Goal: Task Accomplishment & Management: Use online tool/utility

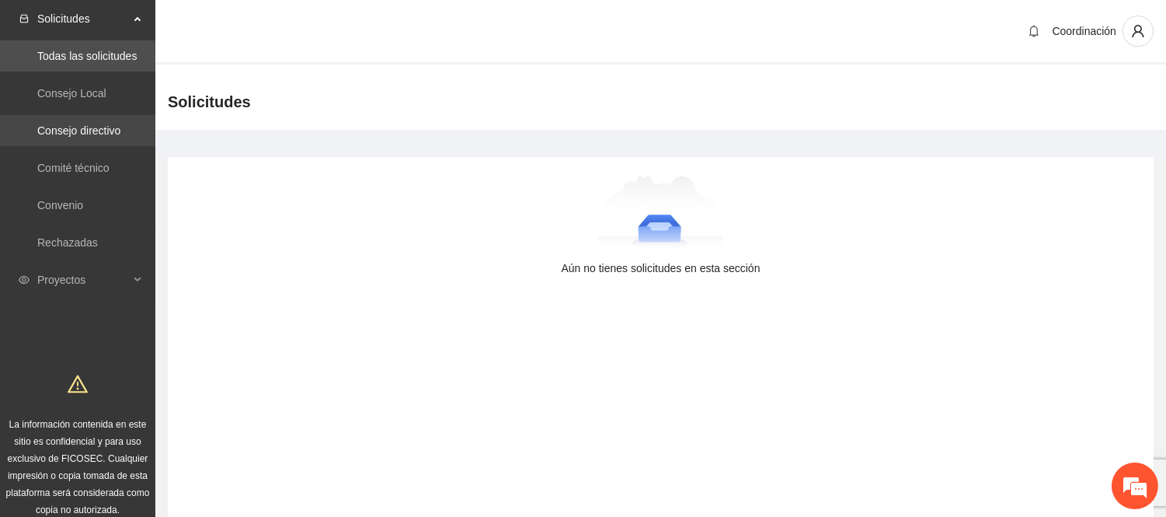
click at [81, 124] on link "Consejo directivo" at bounding box center [78, 130] width 83 height 12
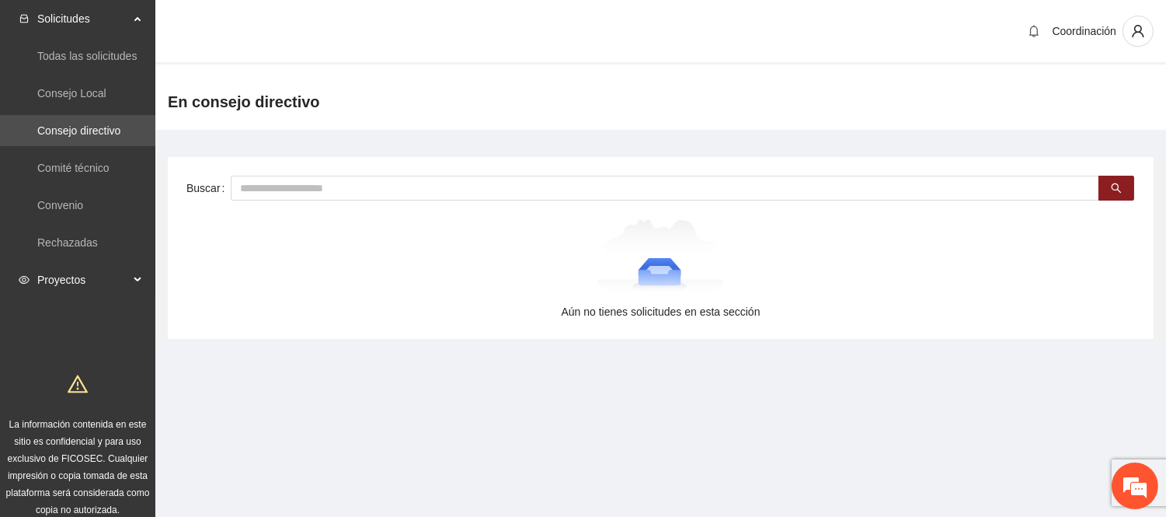
click at [63, 274] on span "Proyectos" at bounding box center [83, 279] width 92 height 31
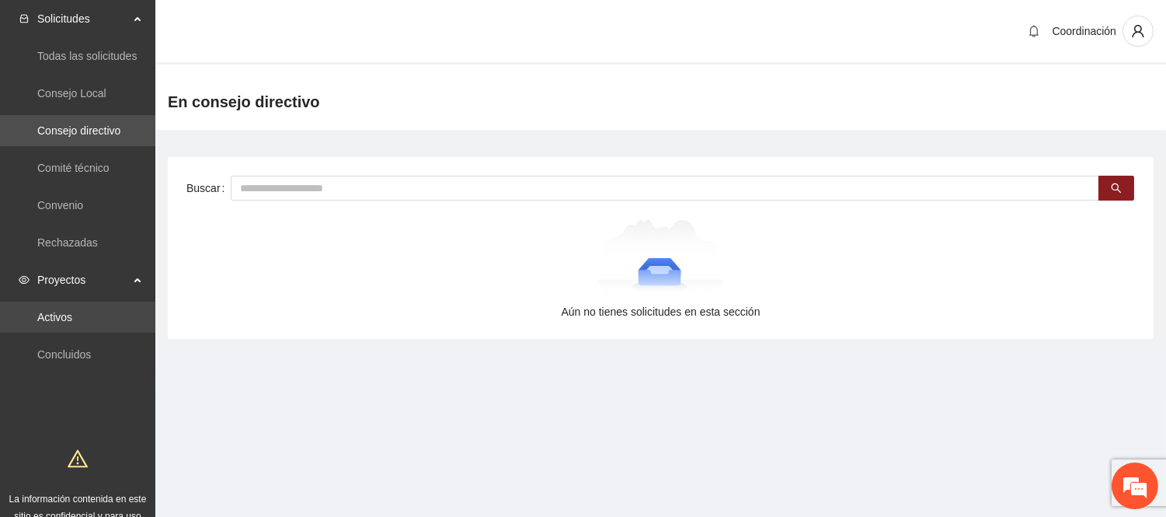
click at [67, 322] on link "Activos" at bounding box center [54, 317] width 35 height 12
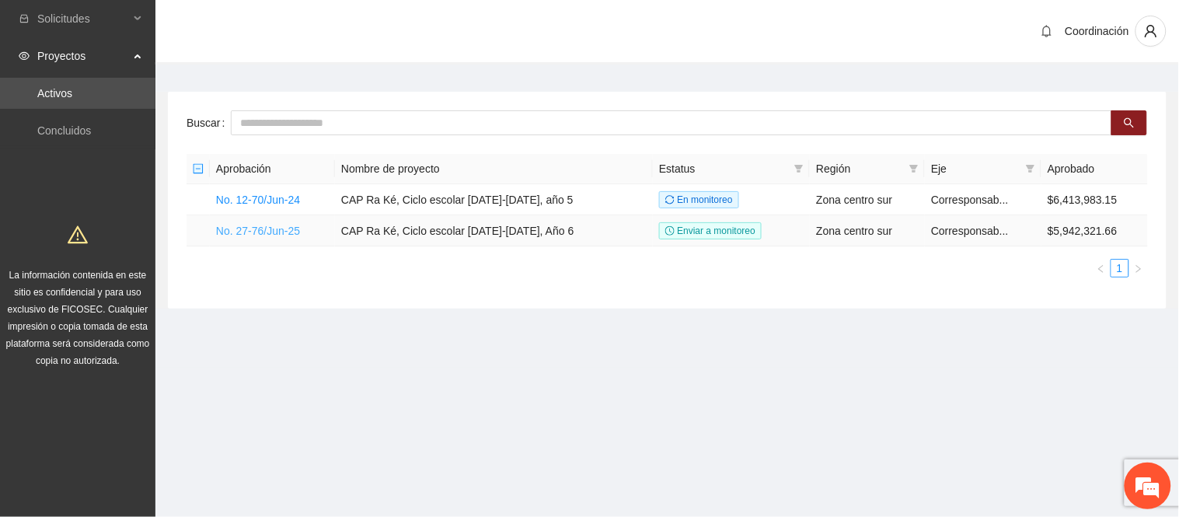
click at [290, 235] on link "No. 27-76/Jun-25" at bounding box center [258, 231] width 84 height 12
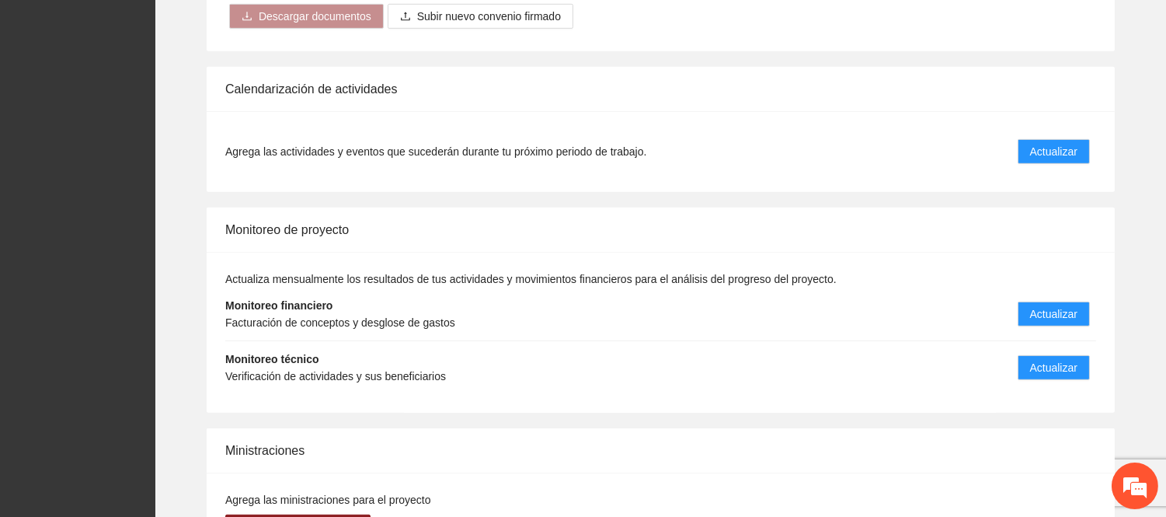
scroll to position [1590, 0]
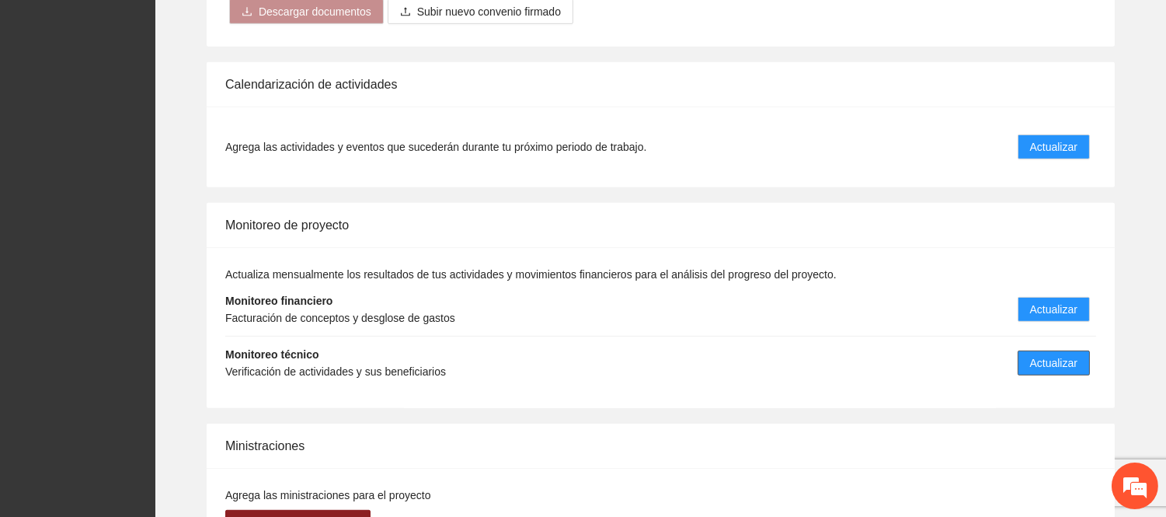
click at [1048, 354] on span "Actualizar" at bounding box center [1053, 362] width 47 height 17
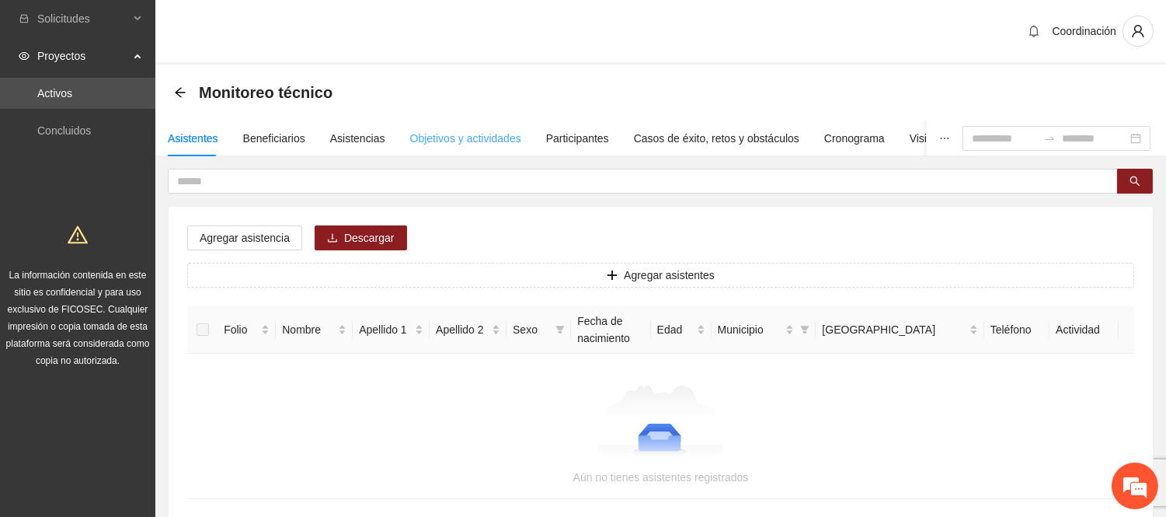
click at [459, 128] on div "Objetivos y actividades" at bounding box center [465, 138] width 111 height 36
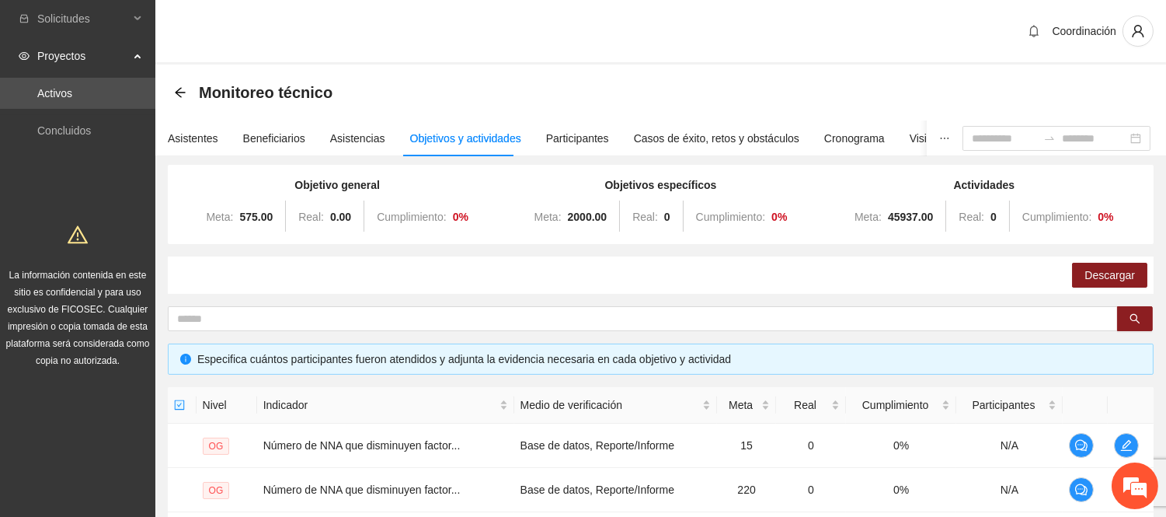
scroll to position [71, 0]
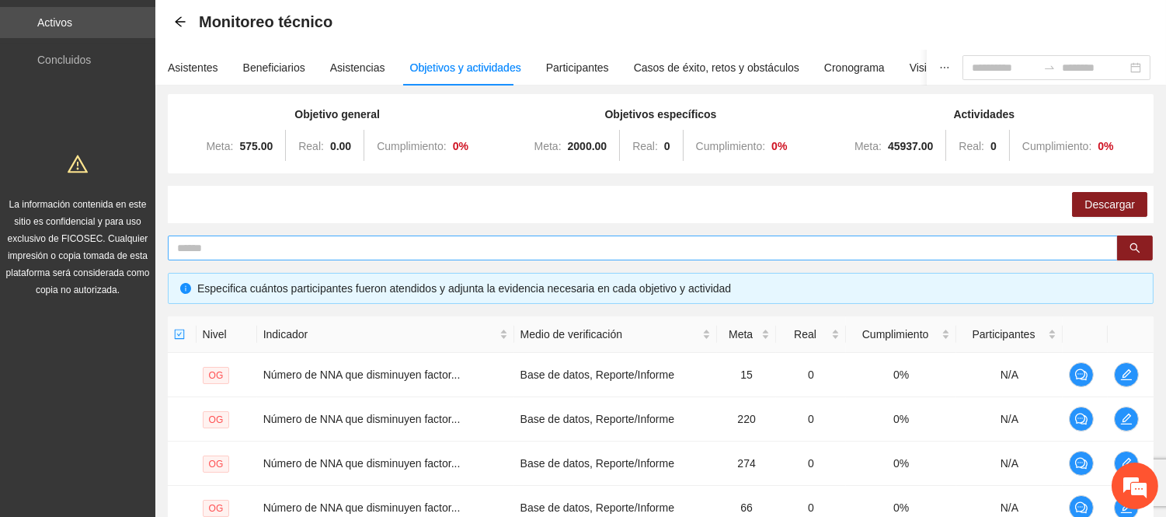
click at [457, 252] on input "text" at bounding box center [636, 247] width 919 height 17
click at [369, 244] on input "text" at bounding box center [636, 247] width 919 height 17
type input "********"
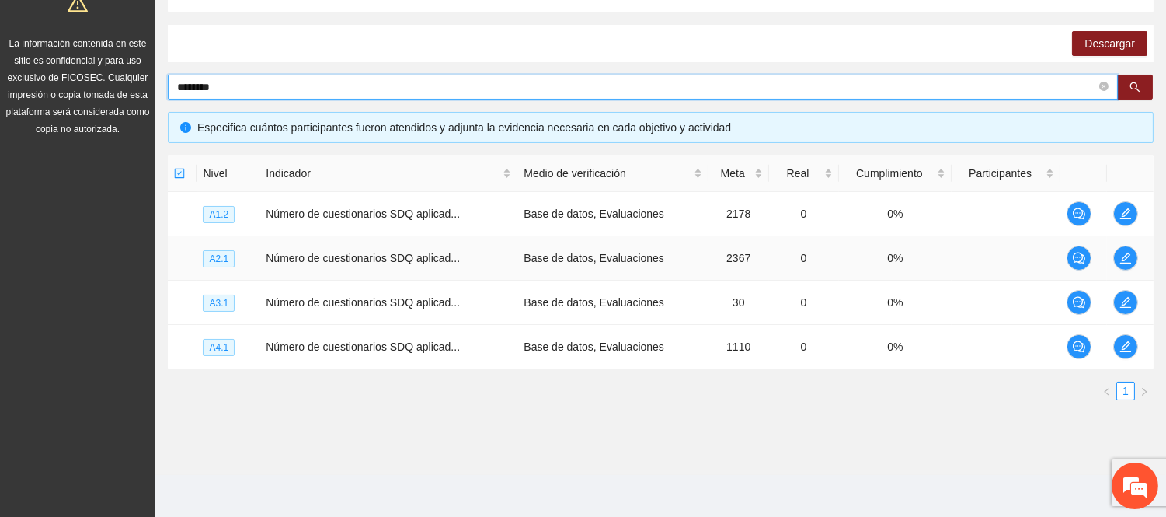
scroll to position [0, 0]
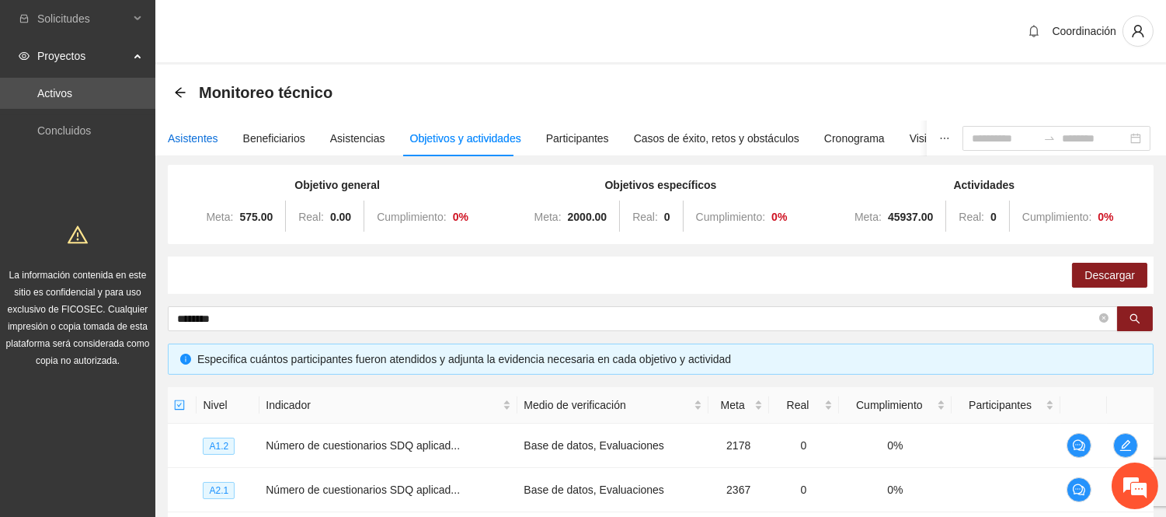
click at [191, 140] on div "Asistentes" at bounding box center [193, 138] width 51 height 17
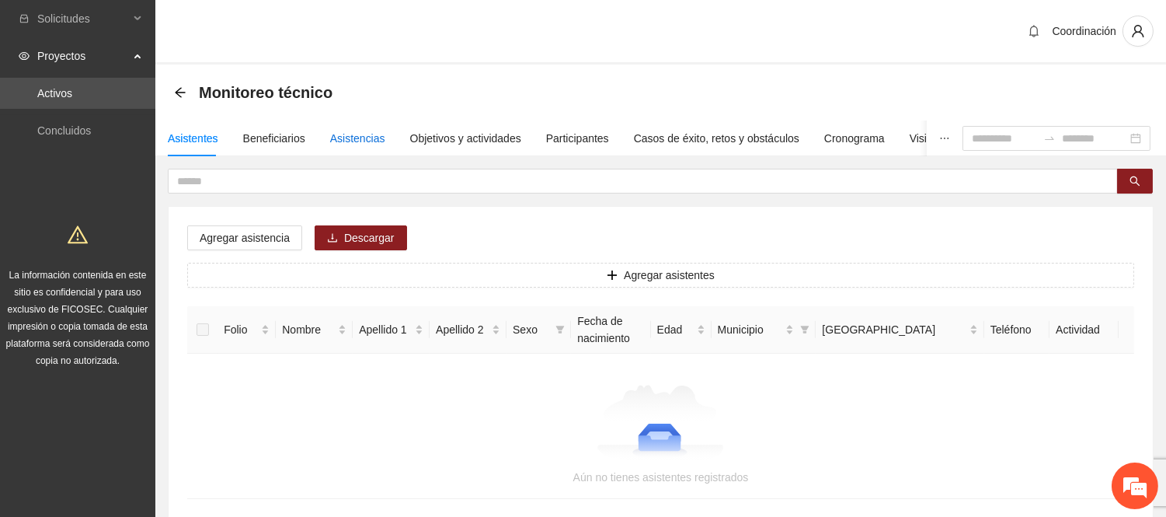
click at [337, 145] on div "Asistencias" at bounding box center [357, 138] width 55 height 17
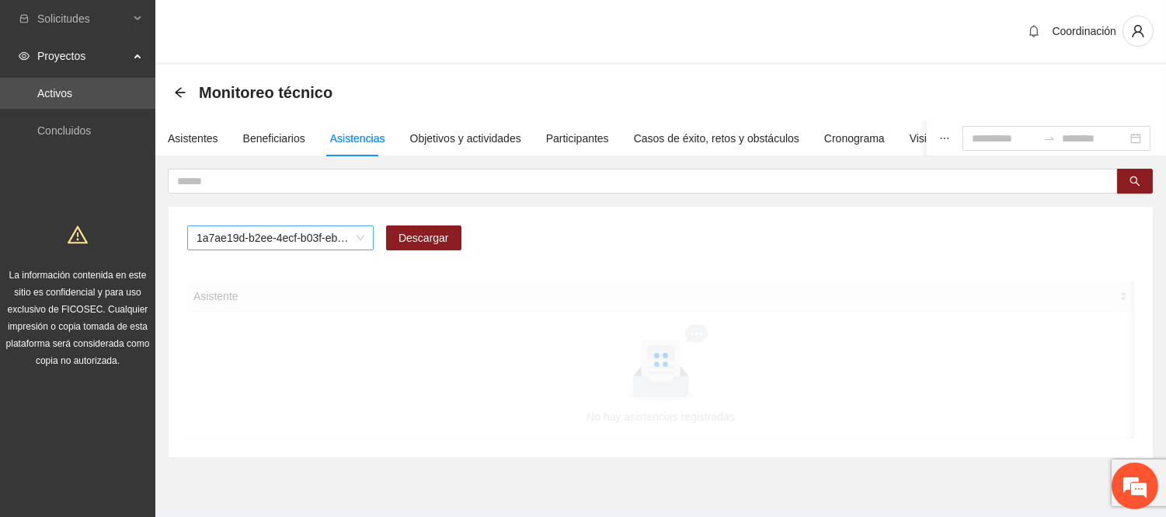
click at [275, 246] on span "1a7ae19d-b2ee-4ecf-b03f-eba5c4bb6853" at bounding box center [281, 237] width 168 height 23
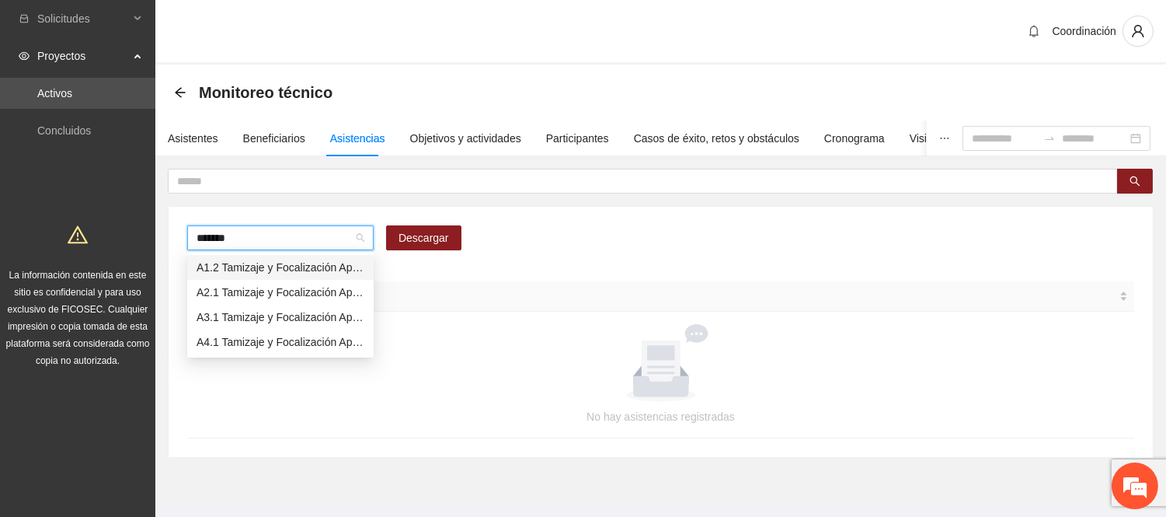
type input "********"
click at [329, 264] on div "A1.2 Tamizaje y Focalización Aplicación de Cuestionario SDQ-CAS - [GEOGRAPHIC_D…" at bounding box center [281, 267] width 168 height 17
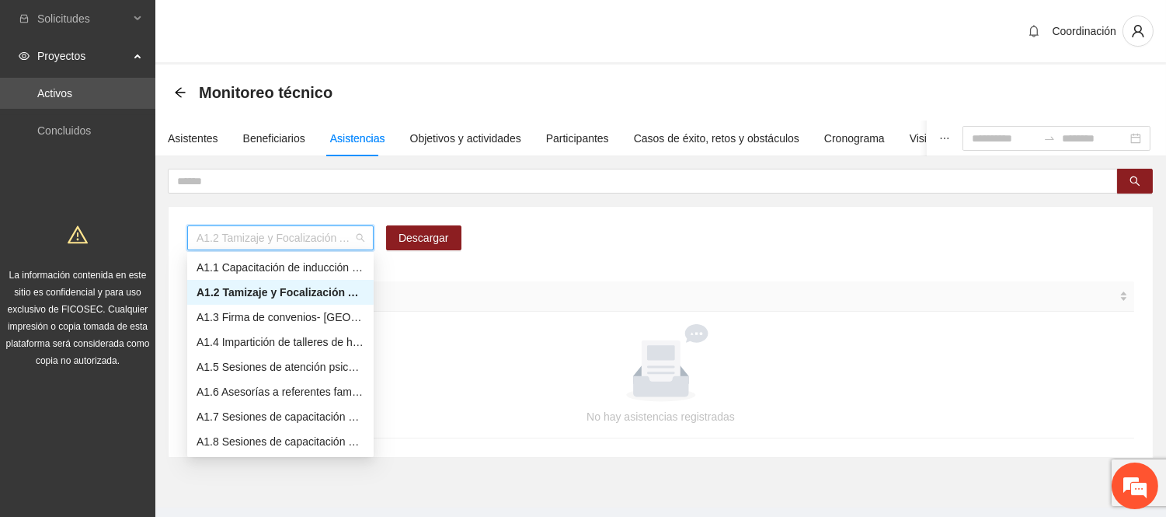
drag, startPoint x: 193, startPoint y: 237, endPoint x: 335, endPoint y: 234, distance: 142.2
click at [335, 234] on div "A1.2 Tamizaje y Focalización Aplicación de Cuestionario SDQ-CAS - [GEOGRAPHIC_D…" at bounding box center [280, 237] width 187 height 25
